Goal: Task Accomplishment & Management: Manage account settings

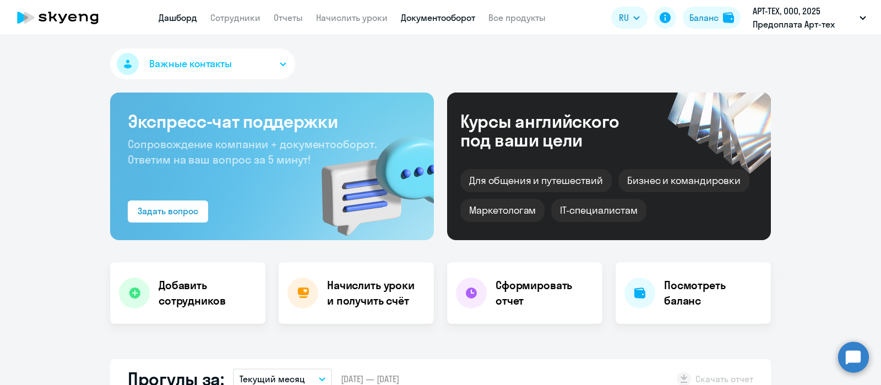
select select "30"
click at [439, 18] on link "Документооборот" at bounding box center [438, 17] width 74 height 11
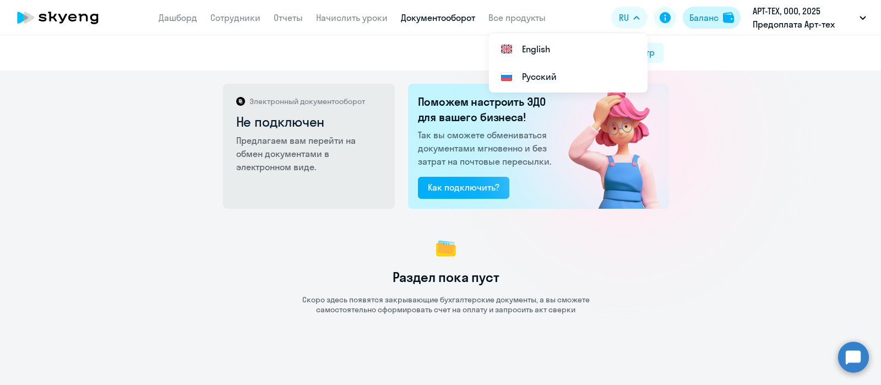
click at [707, 22] on div "Баланс" at bounding box center [703, 17] width 29 height 13
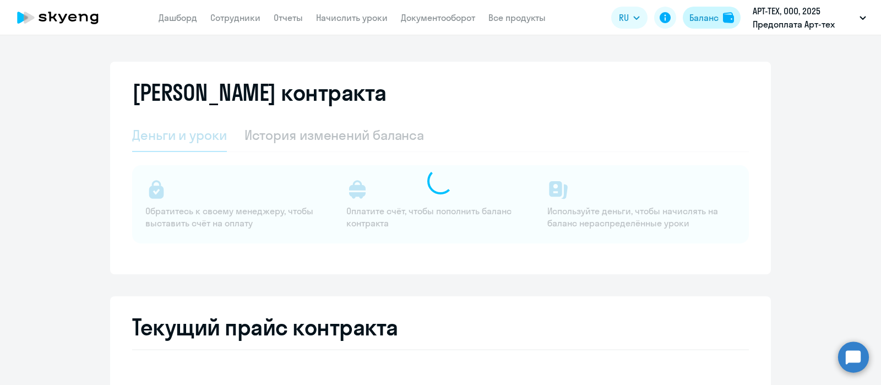
select select "english_adult_not_native_speaker"
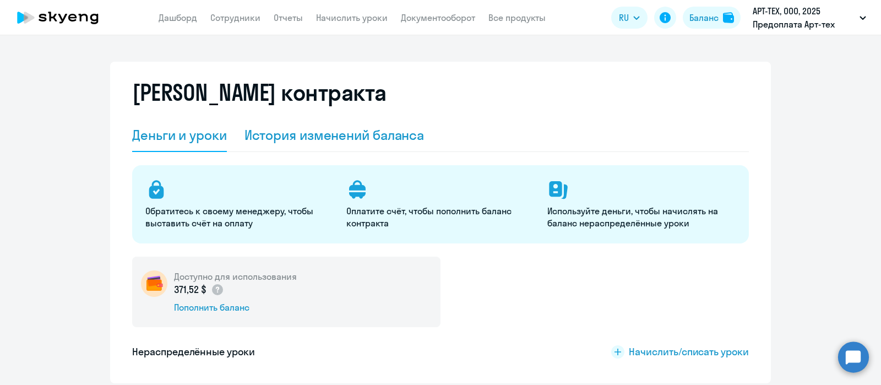
click at [357, 132] on div "История изменений баланса" at bounding box center [334, 135] width 180 height 18
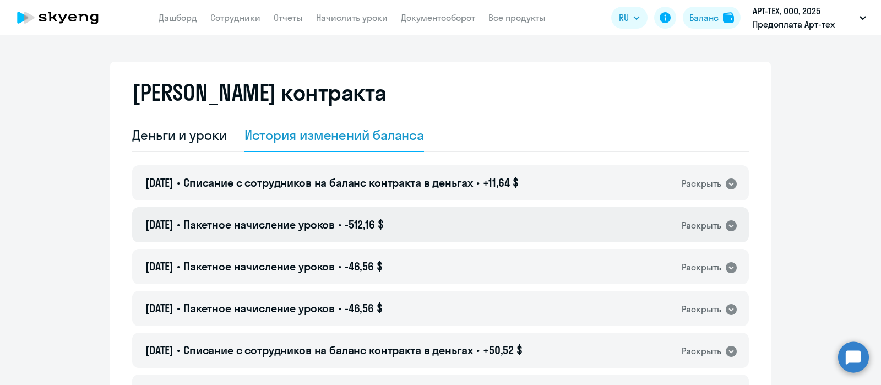
click at [384, 227] on span "-512,16 $" at bounding box center [364, 224] width 39 height 14
